Goal: Information Seeking & Learning: Learn about a topic

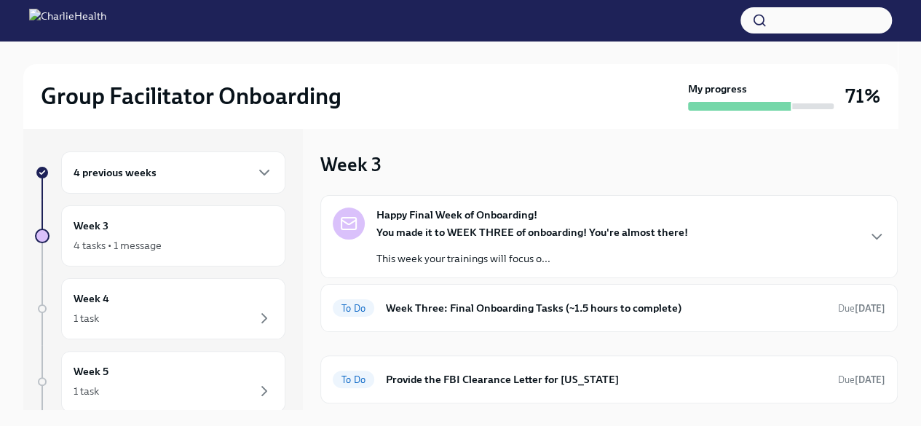
scroll to position [36, 0]
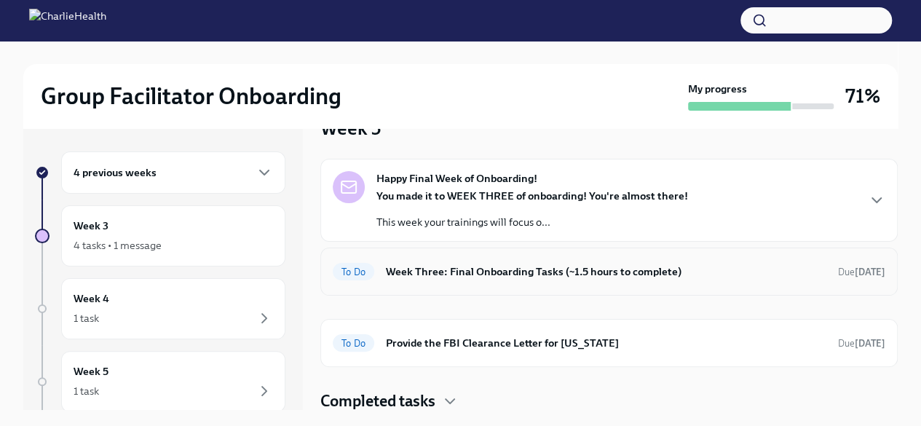
click at [523, 277] on h6 "Week Three: Final Onboarding Tasks (~1.5 hours to complete)" at bounding box center [606, 272] width 440 height 16
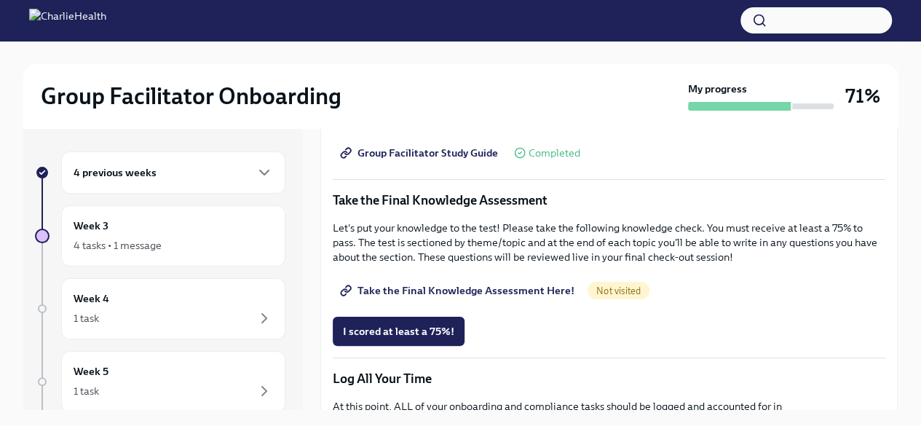
scroll to position [784, 0]
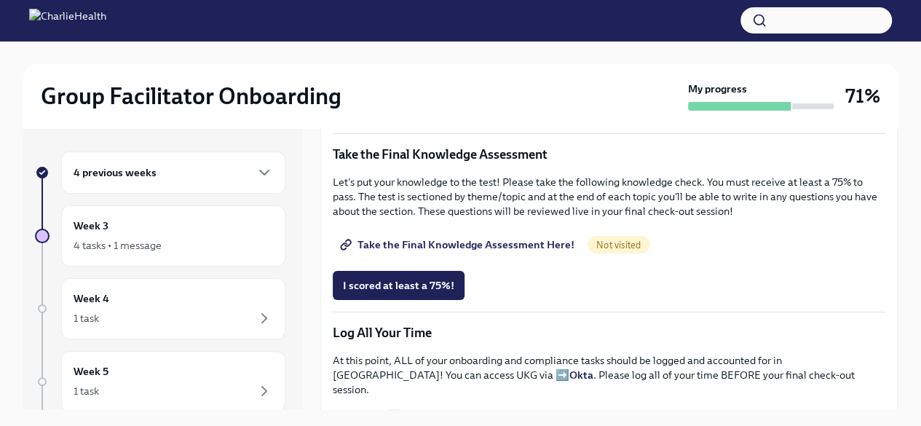
click at [526, 237] on span "Take the Final Knowledge Assessment Here!" at bounding box center [459, 244] width 232 height 15
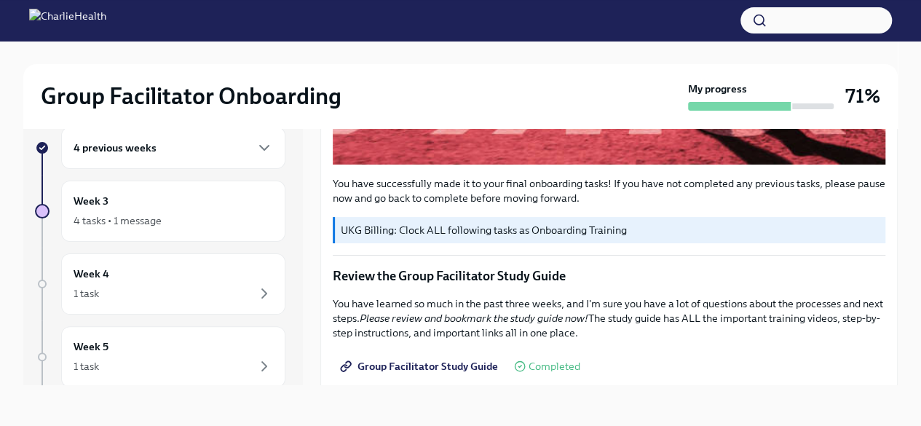
scroll to position [586, 0]
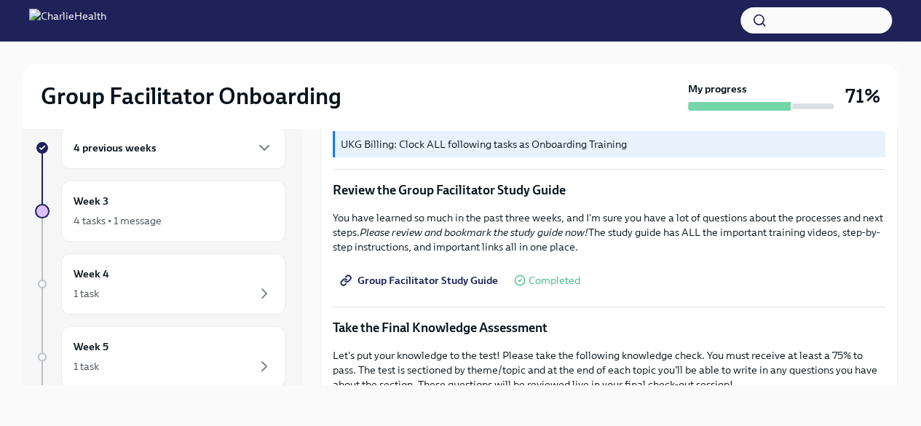
click at [419, 266] on link "Group Facilitator Study Guide" at bounding box center [420, 280] width 175 height 29
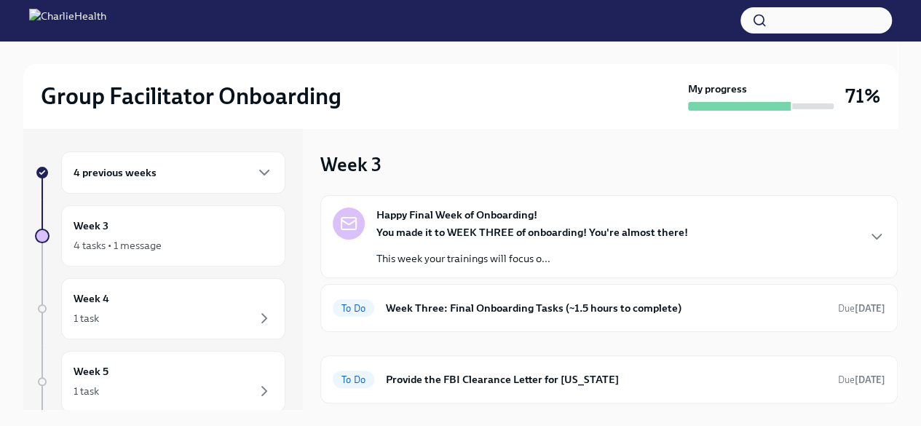
scroll to position [36, 0]
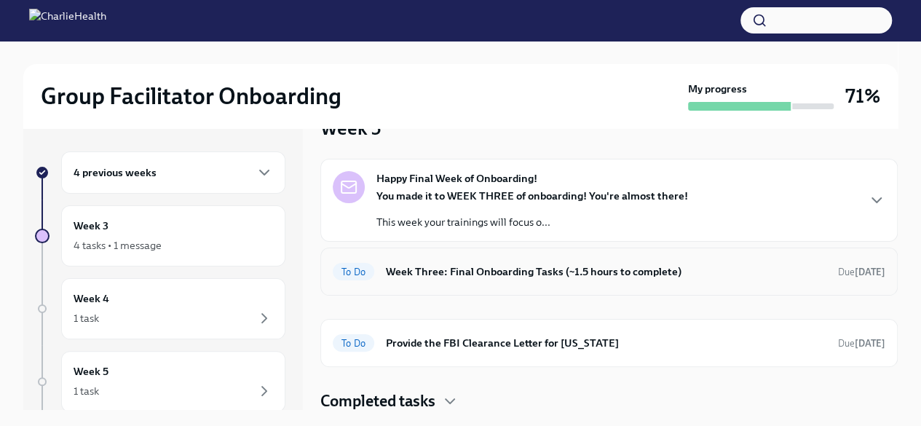
click at [533, 269] on h6 "Week Three: Final Onboarding Tasks (~1.5 hours to complete)" at bounding box center [606, 272] width 440 height 16
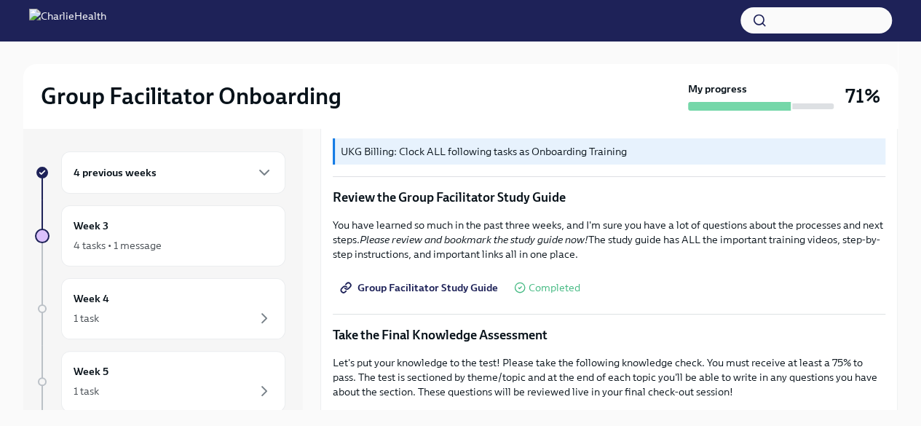
scroll to position [718, 0]
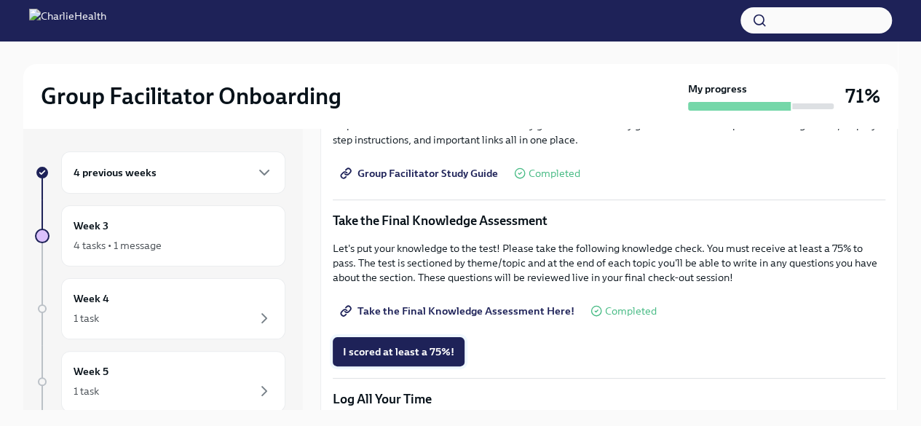
click at [446, 344] on span "I scored at least a 75%!" at bounding box center [398, 351] width 111 height 15
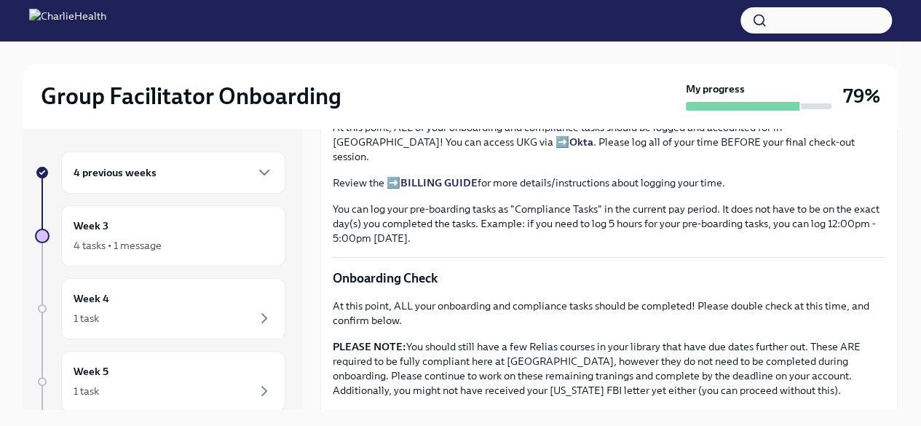
scroll to position [1230, 0]
